Goal: Task Accomplishment & Management: Use online tool/utility

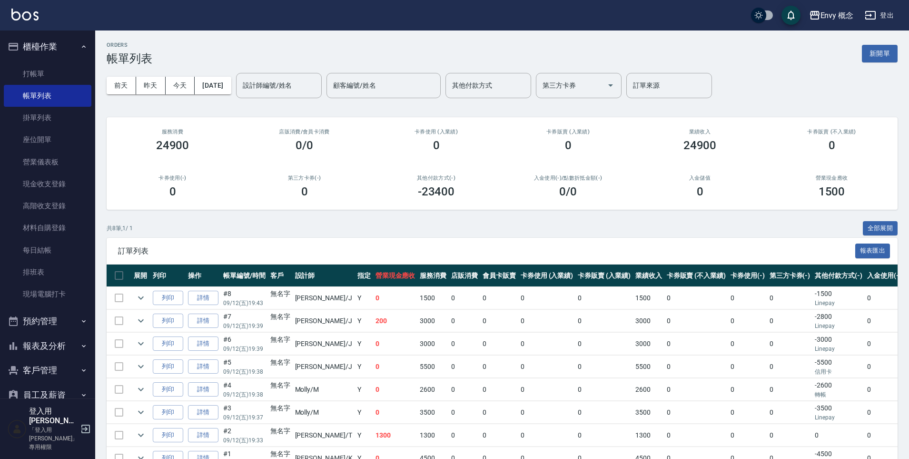
scroll to position [55, 0]
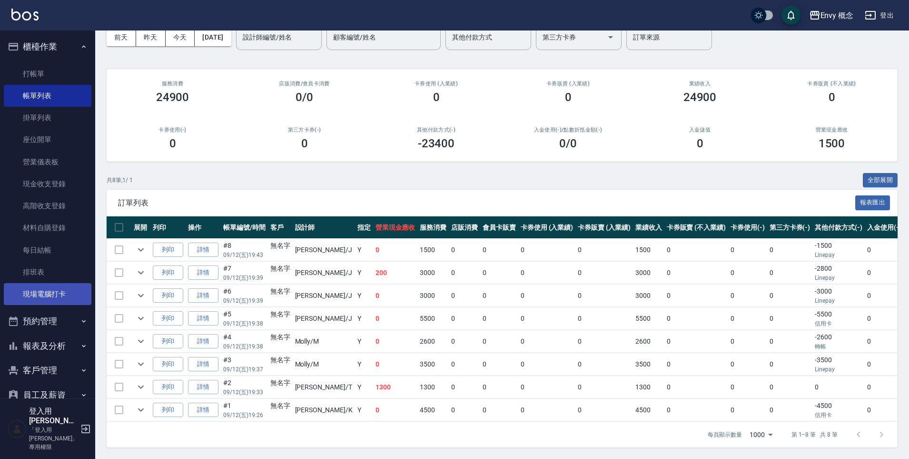
click at [58, 299] on link "現場電腦打卡" at bounding box center [48, 294] width 88 height 22
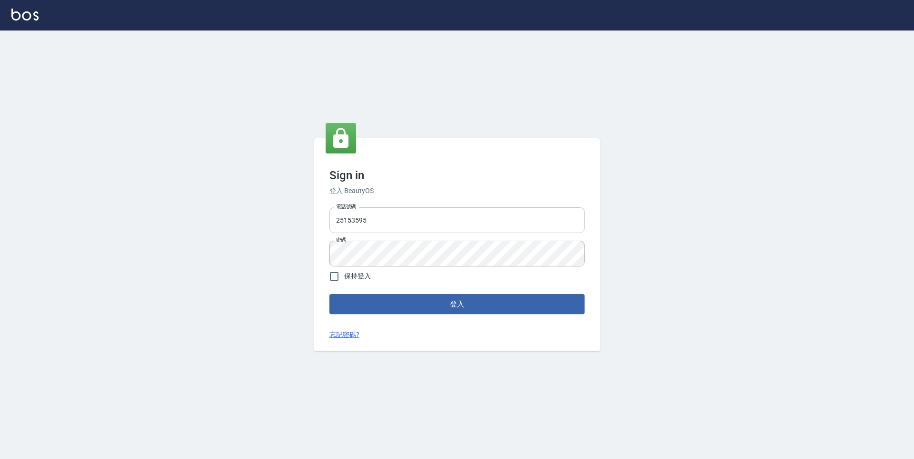
click at [402, 220] on input "25153595" at bounding box center [457, 220] width 255 height 26
type input "2"
type input "0930889212"
click at [337, 279] on input "保持登入" at bounding box center [334, 276] width 20 height 20
checkbox input "true"
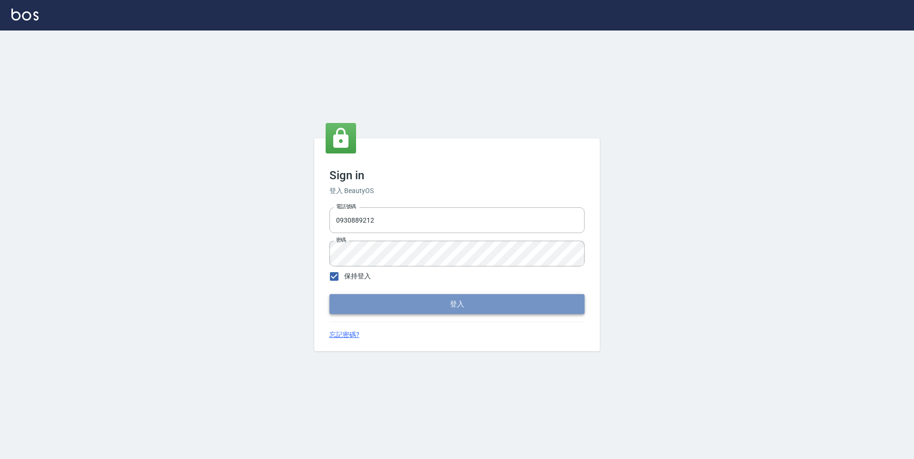
click at [401, 307] on button "登入" at bounding box center [457, 304] width 255 height 20
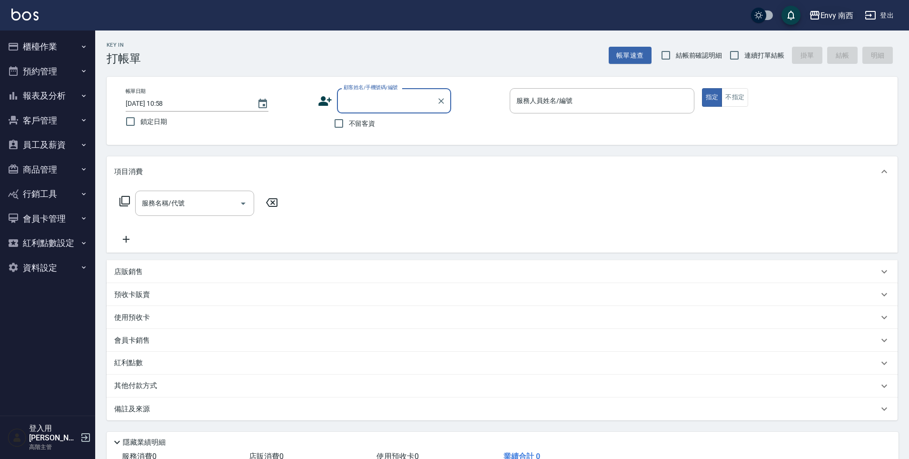
click at [830, 16] on div "Envy 南西" at bounding box center [837, 16] width 33 height 12
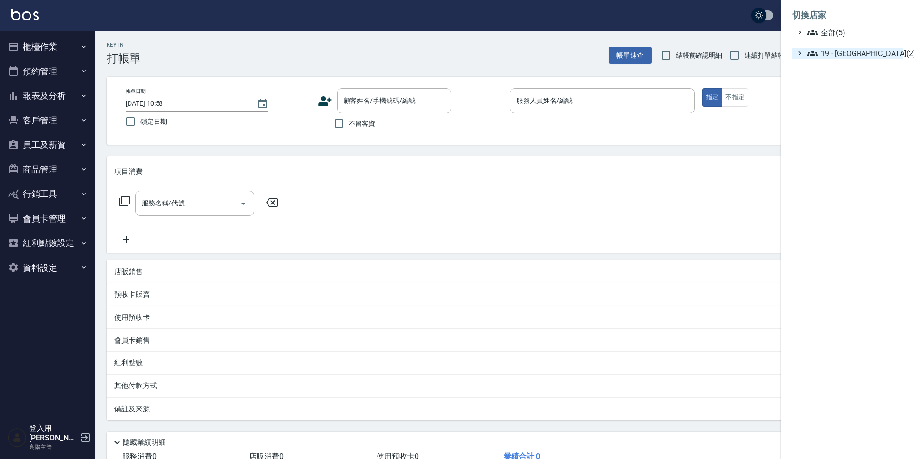
click at [843, 49] on span "19 - 新城區(2)" at bounding box center [853, 53] width 92 height 11
click at [851, 82] on span "19.02 - ENVY(3)" at bounding box center [858, 80] width 82 height 11
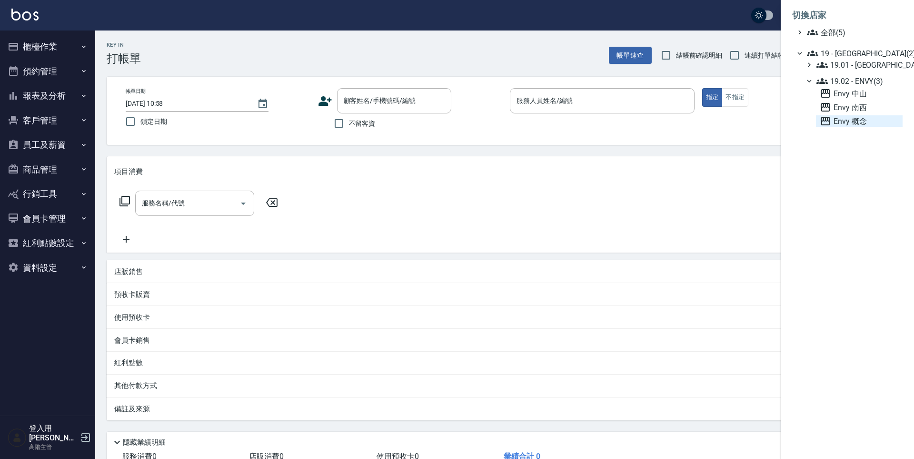
click at [849, 118] on span "Envy 概念" at bounding box center [859, 120] width 79 height 11
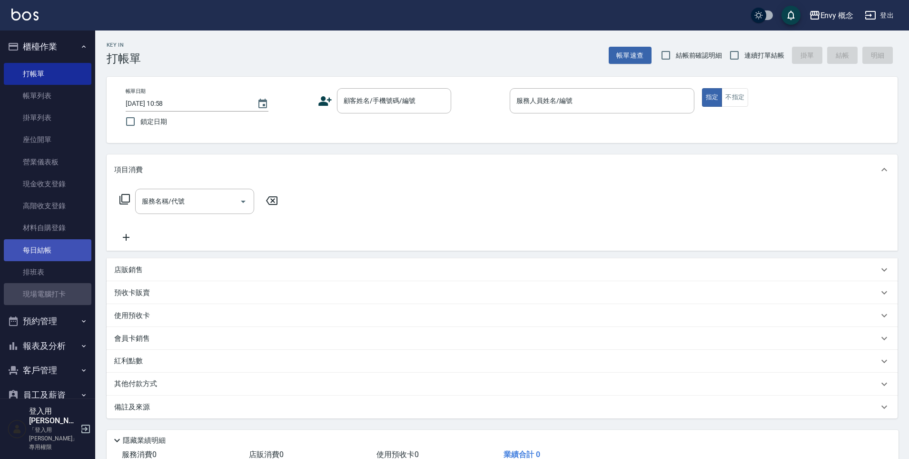
click at [50, 292] on link "現場電腦打卡" at bounding box center [48, 294] width 88 height 22
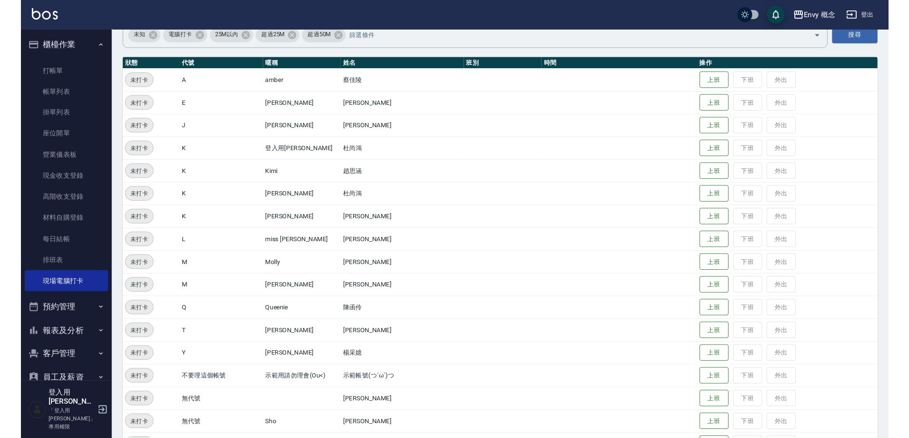
scroll to position [160, 0]
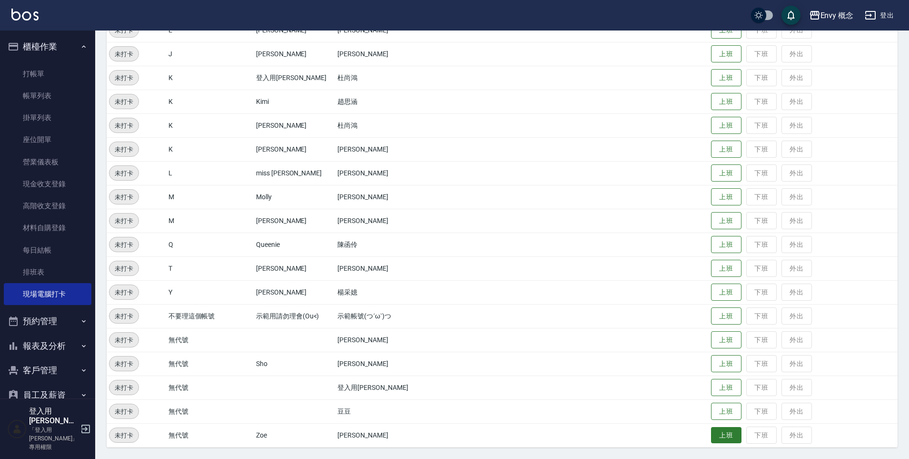
click at [711, 436] on button "上班" at bounding box center [726, 435] width 30 height 17
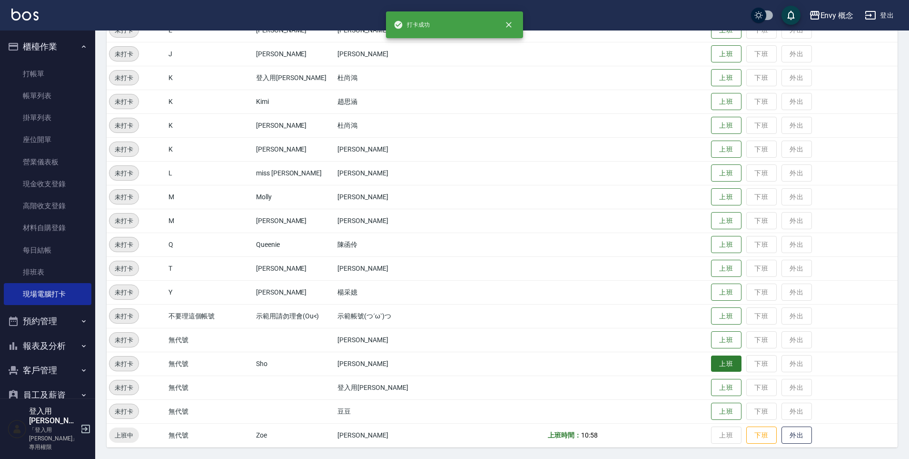
click at [722, 362] on button "上班" at bounding box center [726, 363] width 30 height 17
click at [723, 337] on button "上班" at bounding box center [726, 339] width 30 height 17
